Goal: Task Accomplishment & Management: Manage account settings

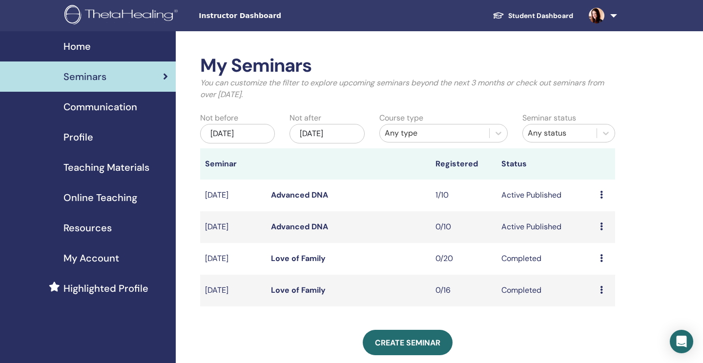
click at [615, 16] on link at bounding box center [601, 15] width 40 height 31
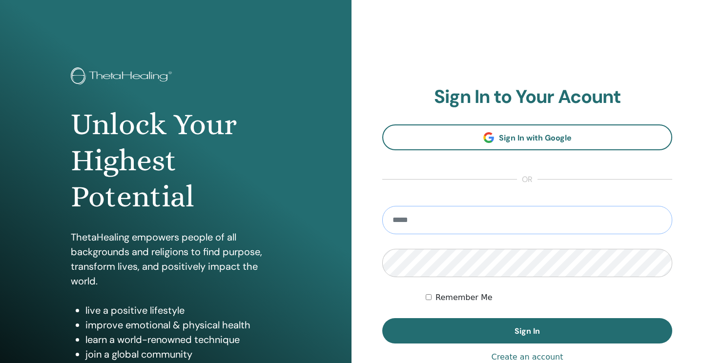
click at [417, 213] on input "email" at bounding box center [527, 220] width 290 height 28
paste input "**********"
type input "**********"
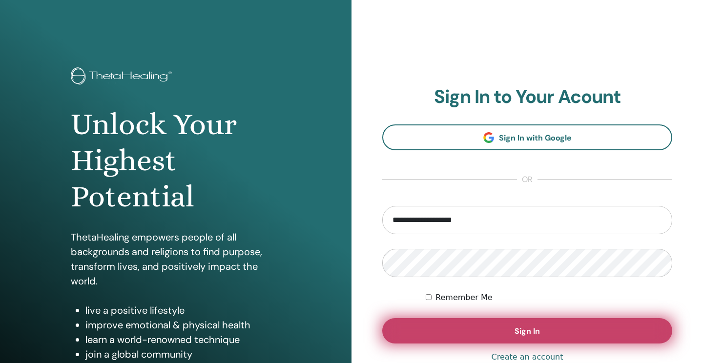
click at [492, 325] on button "Sign In" at bounding box center [527, 330] width 290 height 25
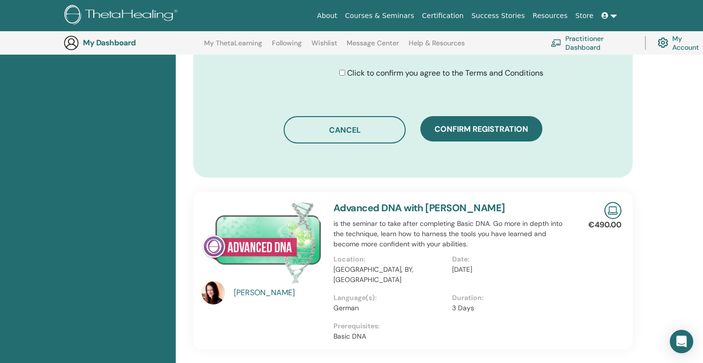
scroll to position [601, 0]
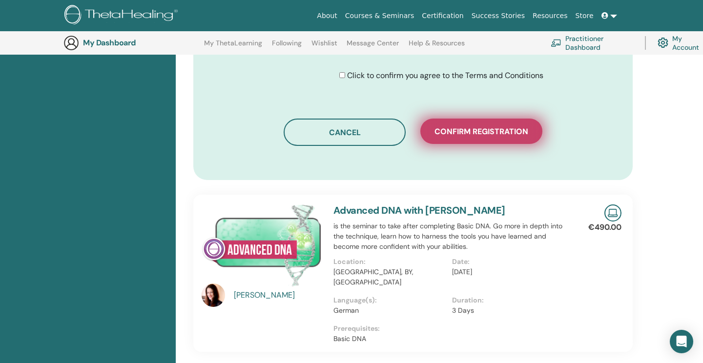
click at [463, 132] on span "Confirm registration" at bounding box center [482, 132] width 94 height 10
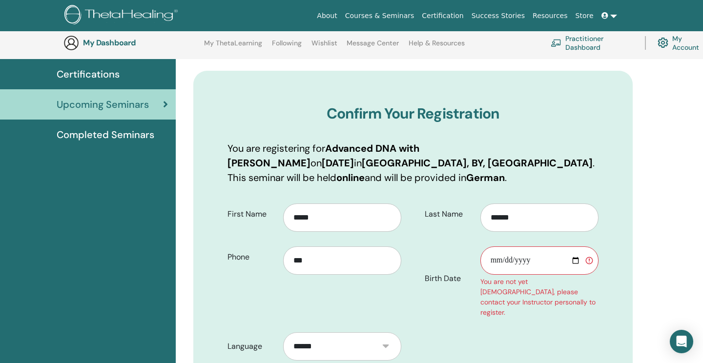
scroll to position [73, 0]
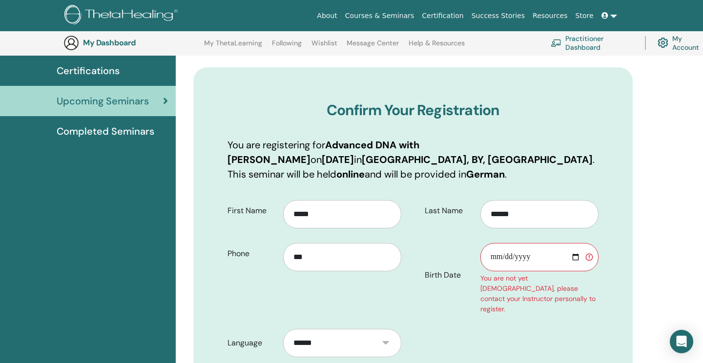
click at [523, 258] on input "Birth Date" at bounding box center [540, 257] width 118 height 28
click at [530, 257] on input "Birth Date" at bounding box center [540, 257] width 118 height 28
click at [497, 257] on input "Birth Date" at bounding box center [540, 257] width 118 height 28
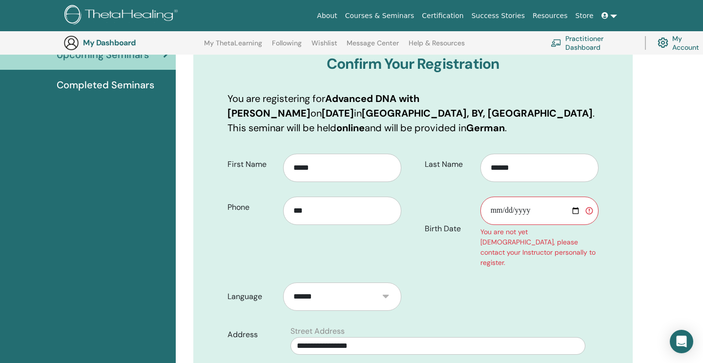
click at [539, 197] on input "**********" at bounding box center [540, 211] width 118 height 28
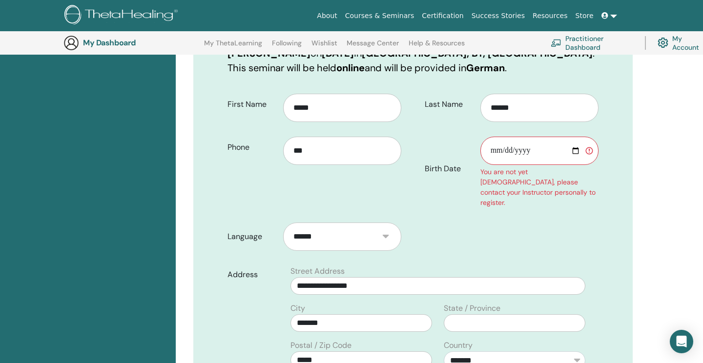
scroll to position [141, 0]
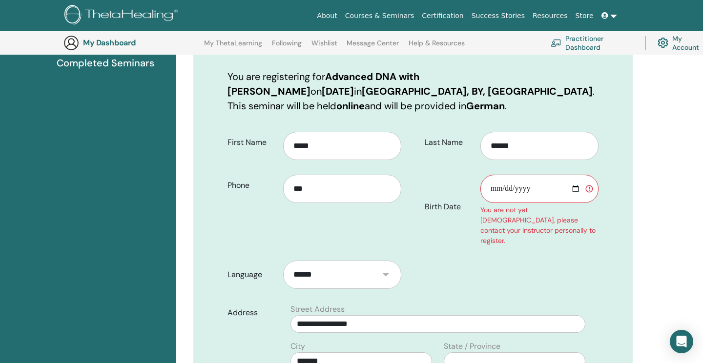
type input "**********"
click at [526, 192] on input "Birth Date" at bounding box center [540, 189] width 118 height 28
type input "**********"
click at [597, 249] on form "**********" at bounding box center [413, 358] width 386 height 467
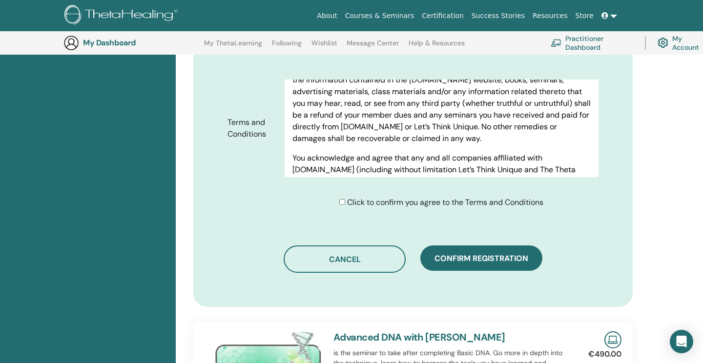
scroll to position [558, 0]
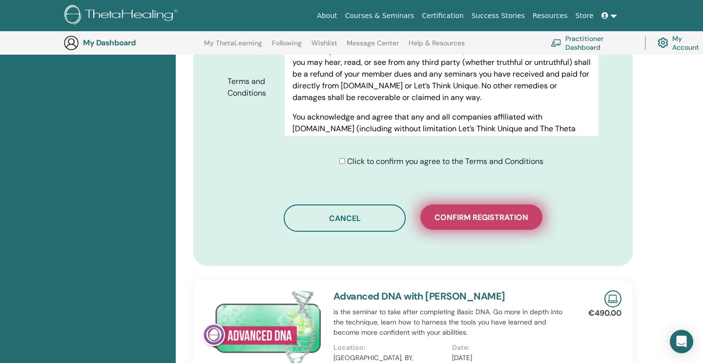
click at [474, 213] on span "Confirm registration" at bounding box center [482, 217] width 94 height 10
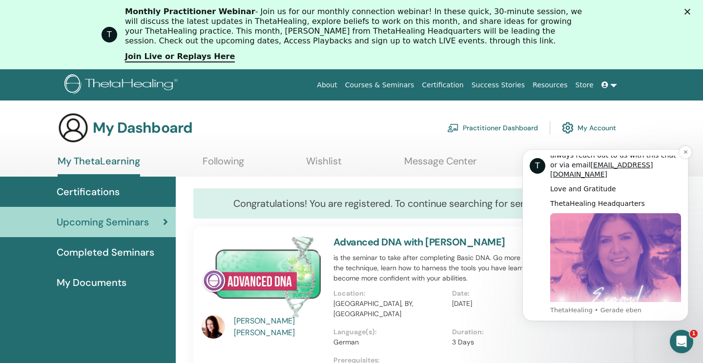
scroll to position [484, 0]
click at [685, 153] on icon "Dismiss notification" at bounding box center [685, 151] width 5 height 5
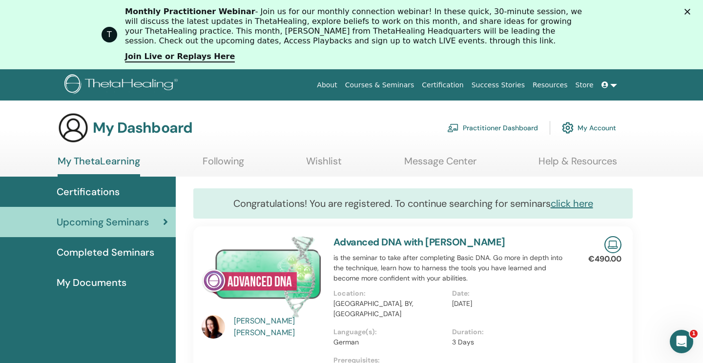
click at [686, 12] on icon "Schließen" at bounding box center [688, 12] width 6 height 6
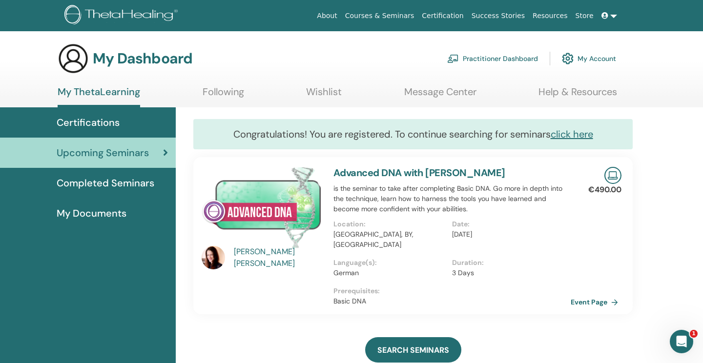
scroll to position [0, 0]
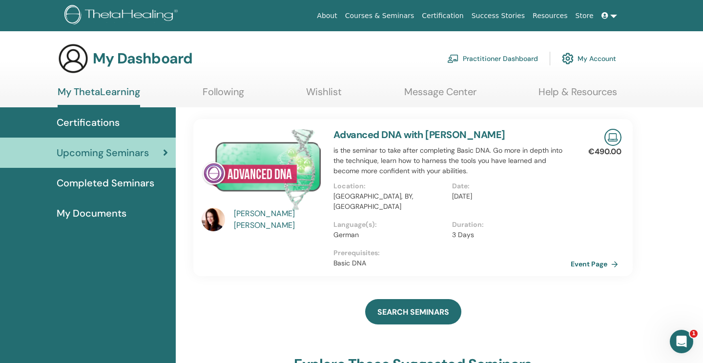
click at [612, 18] on link at bounding box center [609, 16] width 23 height 18
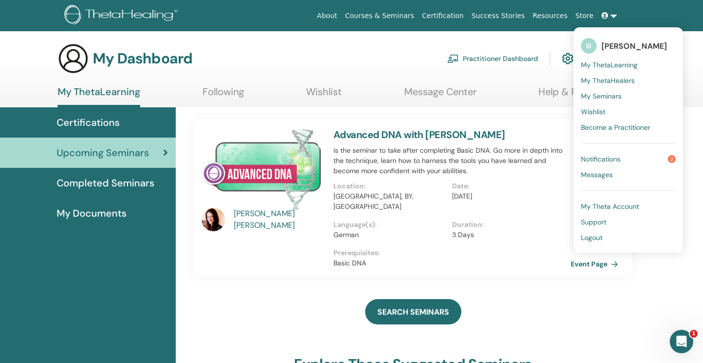
drag, startPoint x: 600, startPoint y: 239, endPoint x: 572, endPoint y: 242, distance: 28.0
click at [129, 184] on span "Completed Seminars" at bounding box center [106, 183] width 98 height 15
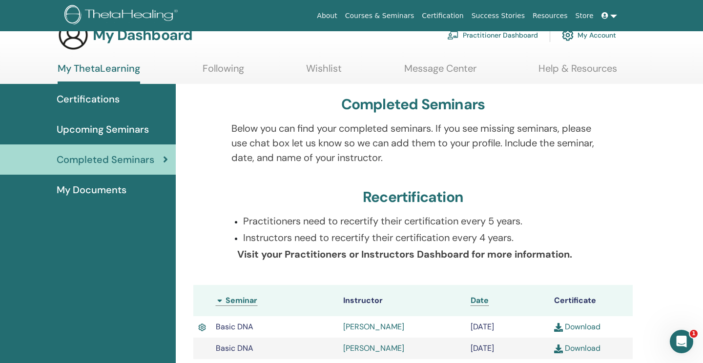
scroll to position [120, 0]
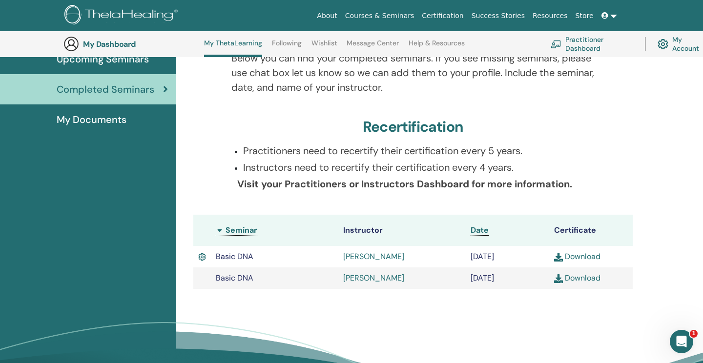
click at [607, 24] on link at bounding box center [609, 16] width 23 height 18
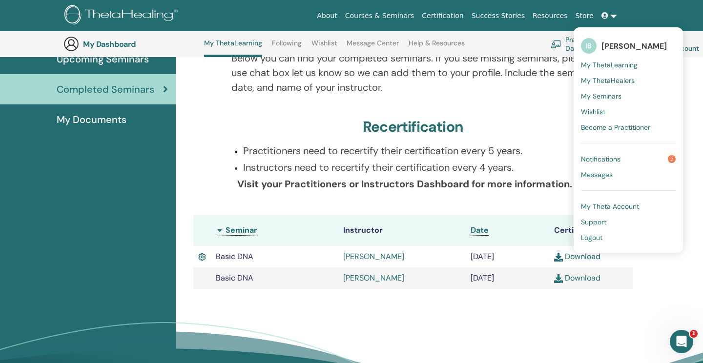
click at [594, 235] on span "Logout" at bounding box center [591, 237] width 21 height 9
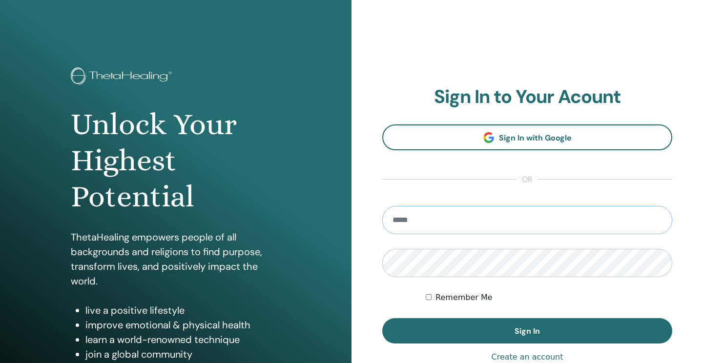
type input "**********"
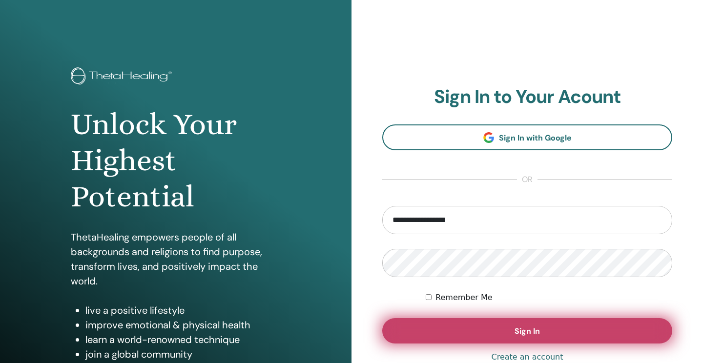
click at [535, 335] on span "Sign In" at bounding box center [527, 331] width 25 height 10
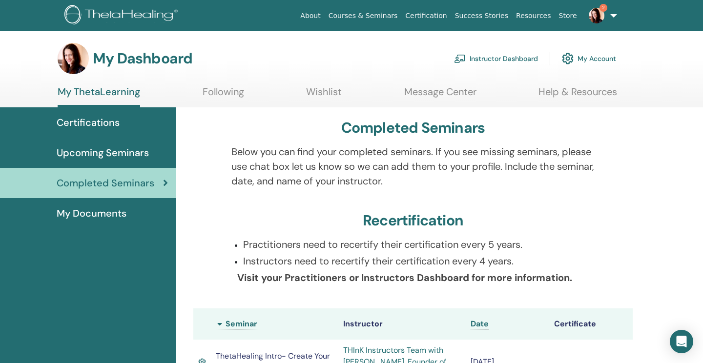
click at [598, 16] on img at bounding box center [597, 16] width 16 height 16
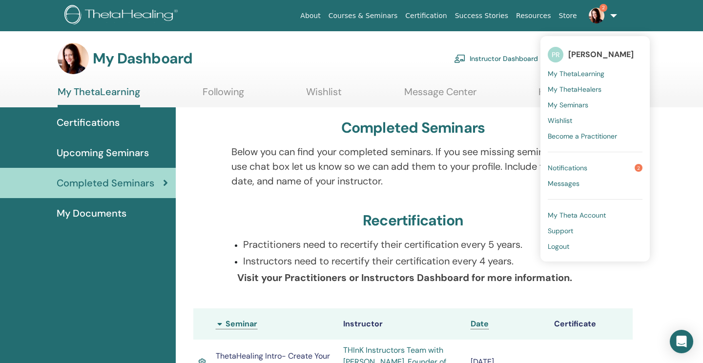
click at [565, 167] on span "Notifications" at bounding box center [568, 168] width 40 height 9
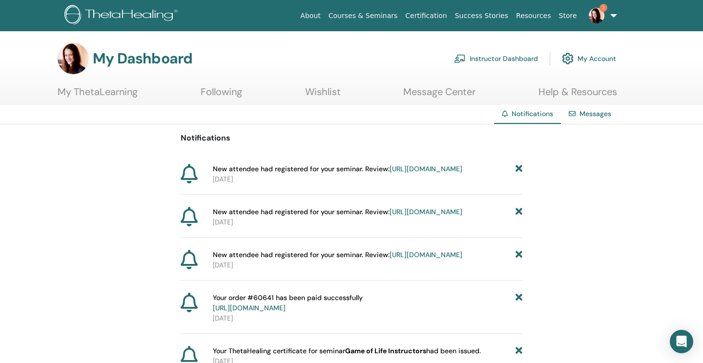
click at [506, 56] on link "Instructor Dashboard" at bounding box center [496, 58] width 84 height 21
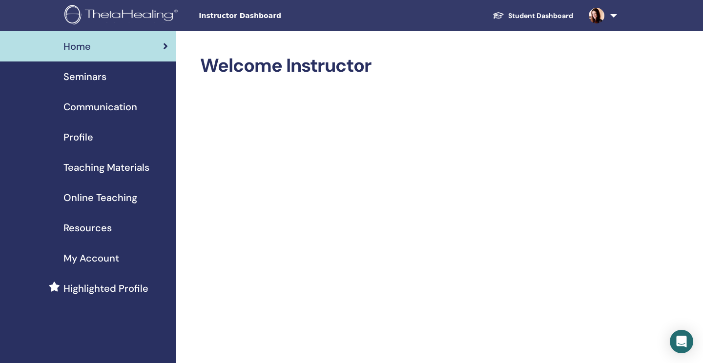
click at [102, 79] on span "Seminars" at bounding box center [85, 76] width 43 height 15
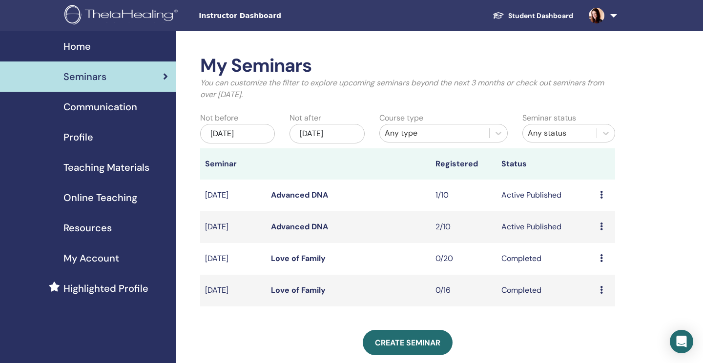
click at [598, 226] on td "Preview Edit Attendees Cancel" at bounding box center [605, 228] width 20 height 32
click at [604, 226] on div "Preview Edit Attendees Cancel" at bounding box center [605, 227] width 10 height 12
click at [598, 265] on link "Attendees" at bounding box center [601, 263] width 37 height 10
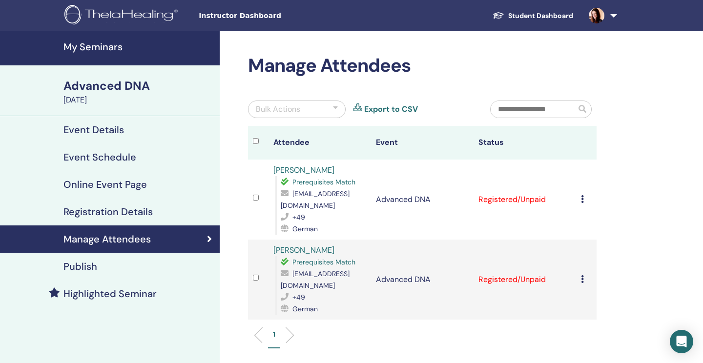
click at [117, 87] on div "Advanced DNA" at bounding box center [139, 86] width 150 height 17
